Goal: Transaction & Acquisition: Purchase product/service

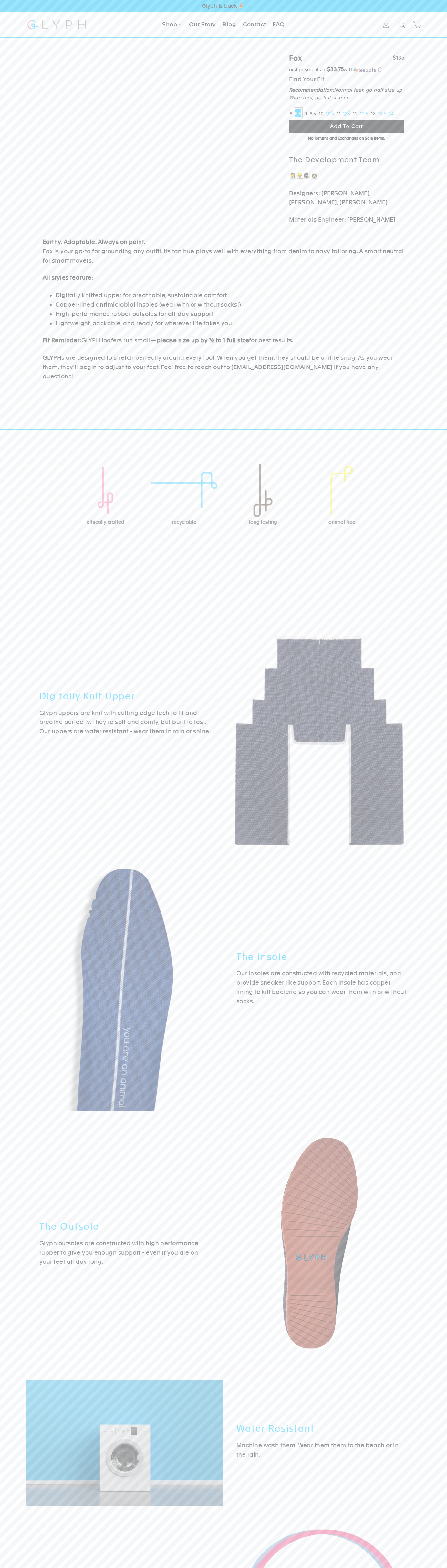
click at [346, 126] on span "Add to cart" at bounding box center [346, 126] width 33 height 6
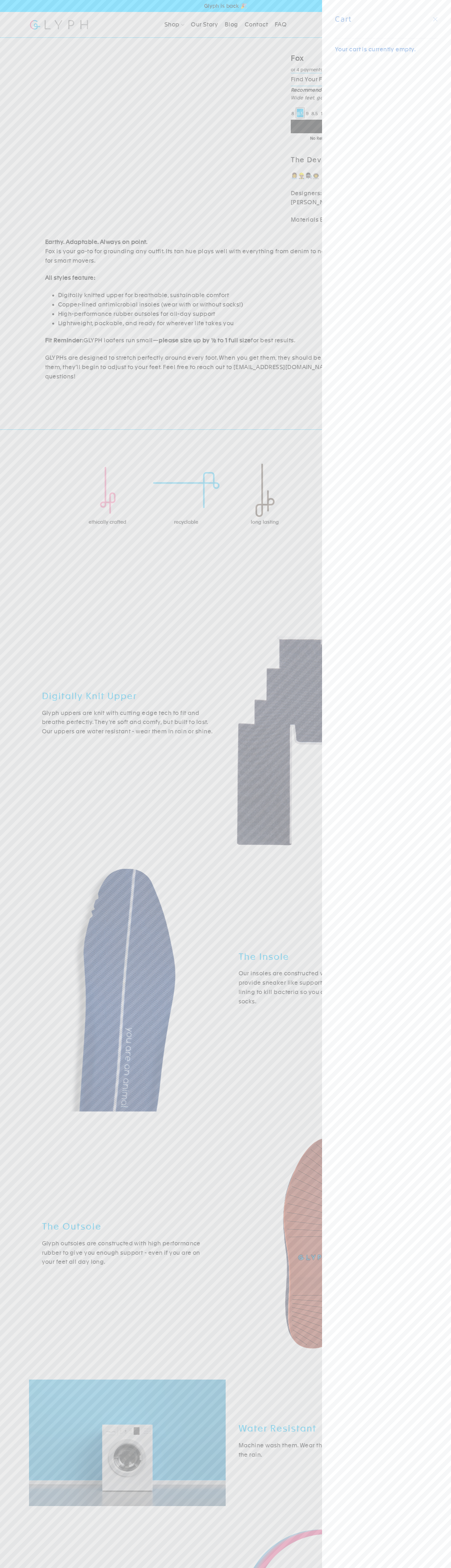
click at [435, 19] on icon "button" at bounding box center [435, 18] width 4 height 4
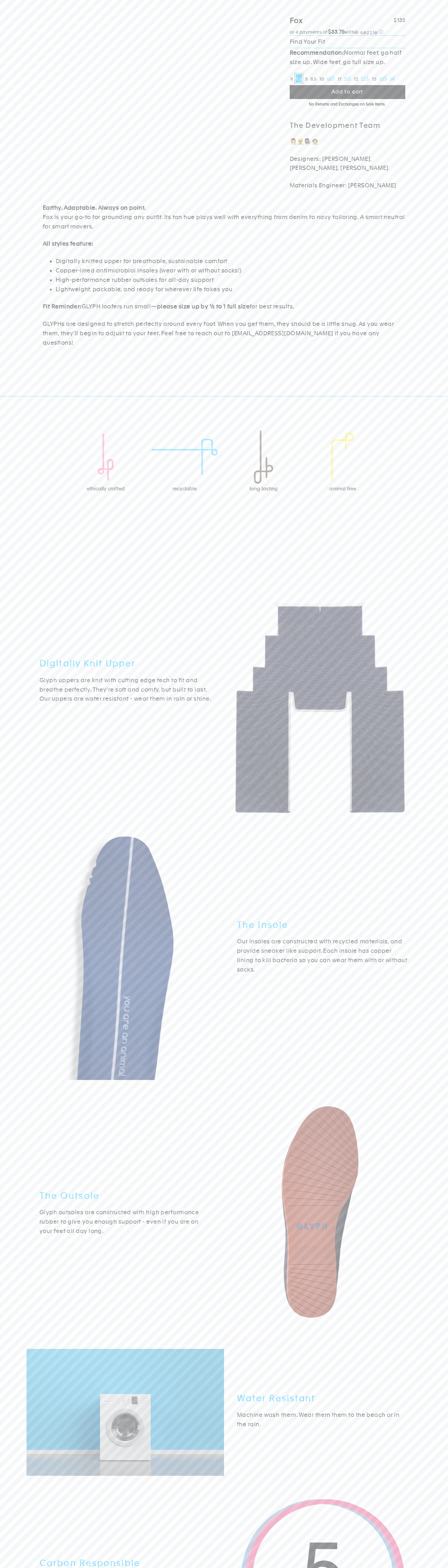
click at [95, 24] on div "Fox $135 $135 or 4 payments of $33.75 with ⓘ or 4 payments of $33.75 with ⓘ No …" at bounding box center [218, 95] width 372 height 190
click at [317, 1573] on html "Skip to content Fox $135 $135 or 4 payments of $33.75 with ⓘ or 4 payments of $…" at bounding box center [224, 974] width 448 height 1948
click at [5, 176] on div "Fox $135 $135 or 4 payments of $33.75 with ⓘ or 4 payments of $33.75 with ⓘ No …" at bounding box center [224, 182] width 448 height 363
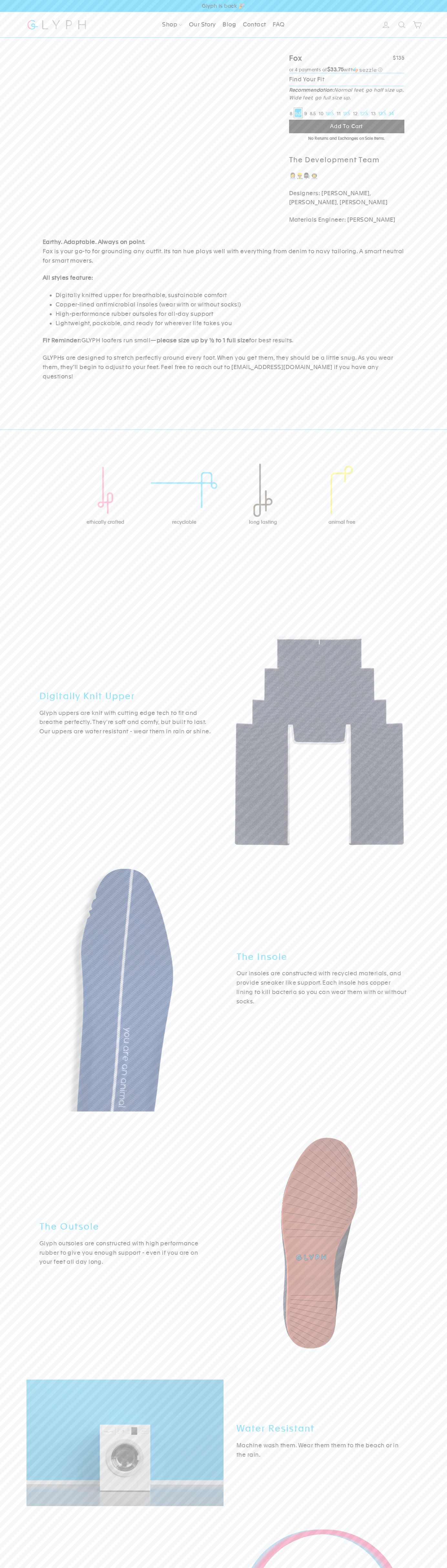
click at [152, 18] on div "Shop Men Women Our Story Blog Contact FAQ" at bounding box center [224, 25] width 265 height 26
click at [429, 359] on div "Fox $135 $135 or 4 payments of $33.75 with ⓘ or 4 payments of $33.75 with ⓘ No …" at bounding box center [223, 218] width 447 height 359
click at [43, 1568] on html "Skip to content Close menu Shop Men Blog FAQ" at bounding box center [223, 988] width 447 height 1977
click at [27, 1088] on img at bounding box center [125, 980] width 197 height 263
